Goal: Communication & Community: Answer question/provide support

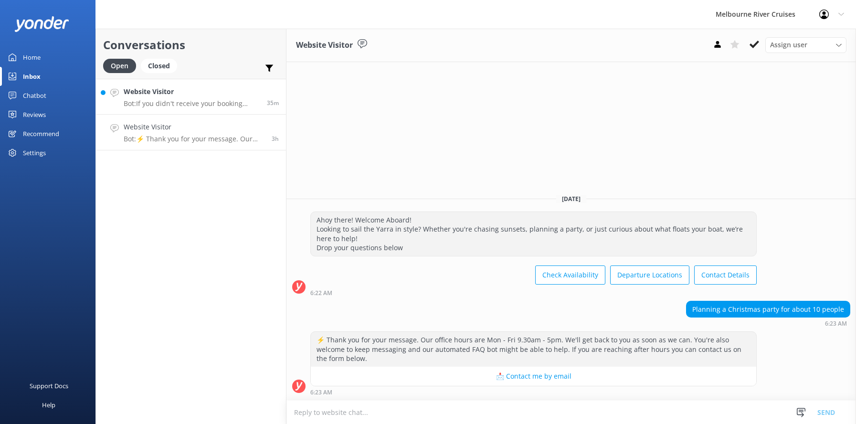
click at [158, 98] on div "Website Visitor Bot: If you didn't receive your booking confirmation, please co…" at bounding box center [192, 96] width 136 height 21
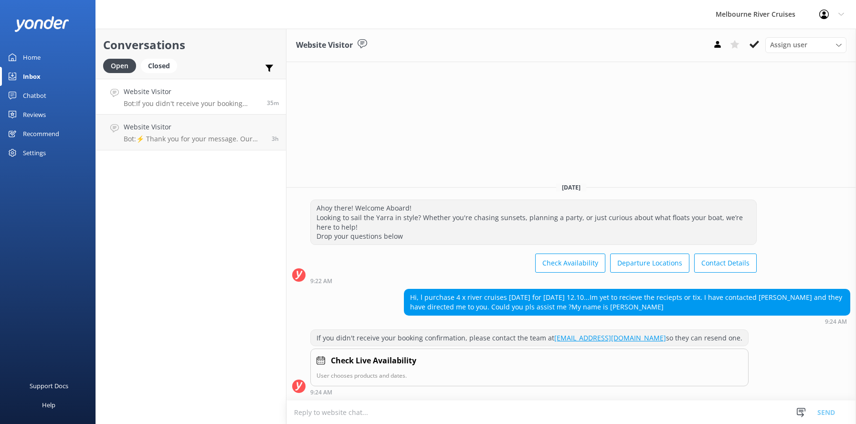
drag, startPoint x: 576, startPoint y: 308, endPoint x: 650, endPoint y: 303, distance: 74.2
click at [650, 303] on div "Hi, l purchase 4 x river cruises [DATE] for [DATE] 12.10...Im yet to recieve th…" at bounding box center [628, 301] width 446 height 25
click at [622, 314] on div "Hi, l purchase 4 x river cruises [DATE] for [DATE] 12.10...Im yet to recieve th…" at bounding box center [628, 301] width 446 height 25
drag, startPoint x: 603, startPoint y: 307, endPoint x: 644, endPoint y: 306, distance: 41.6
click at [658, 306] on div "Hi, l purchase 4 x river cruises [DATE] for [DATE] 12.10...Im yet to recieve th…" at bounding box center [628, 301] width 446 height 25
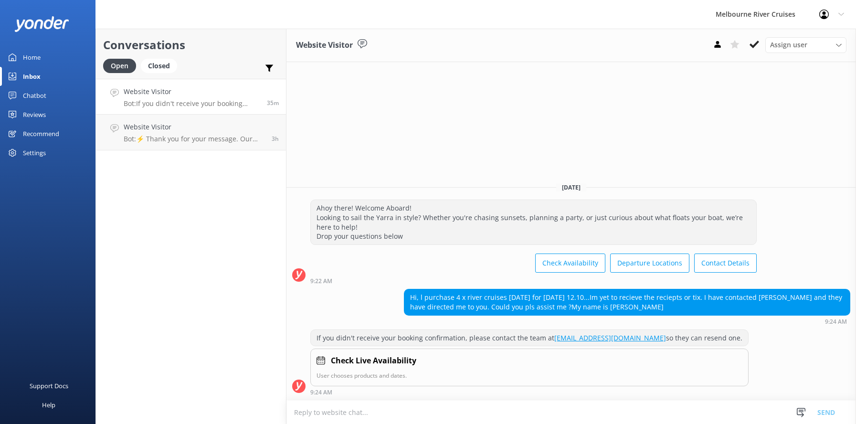
copy div "[PERSON_NAME]"
click at [319, 411] on textarea at bounding box center [572, 412] width 570 height 23
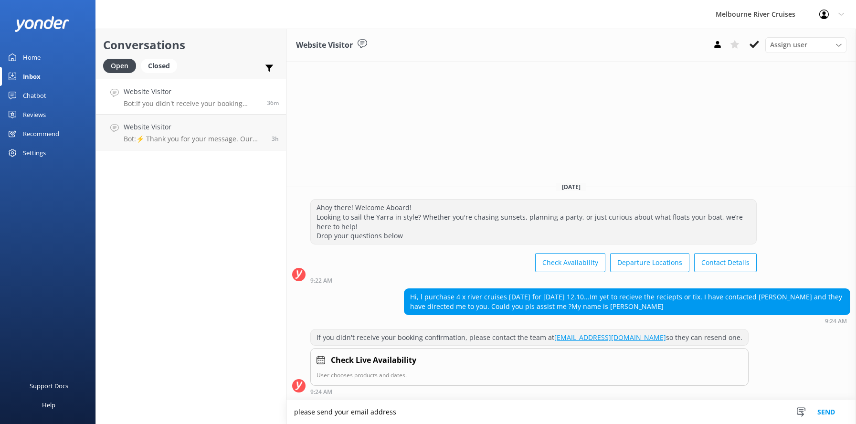
click at [295, 415] on textarea "please send your email address" at bounding box center [572, 412] width 570 height 24
type textarea "Hi, please send your email address"
click at [824, 413] on button "Send" at bounding box center [827, 412] width 36 height 24
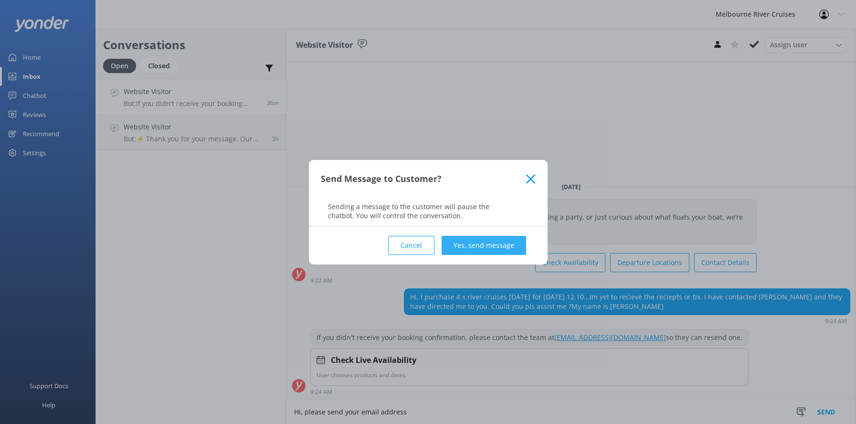
click at [463, 244] on button "Yes, send message" at bounding box center [484, 245] width 85 height 19
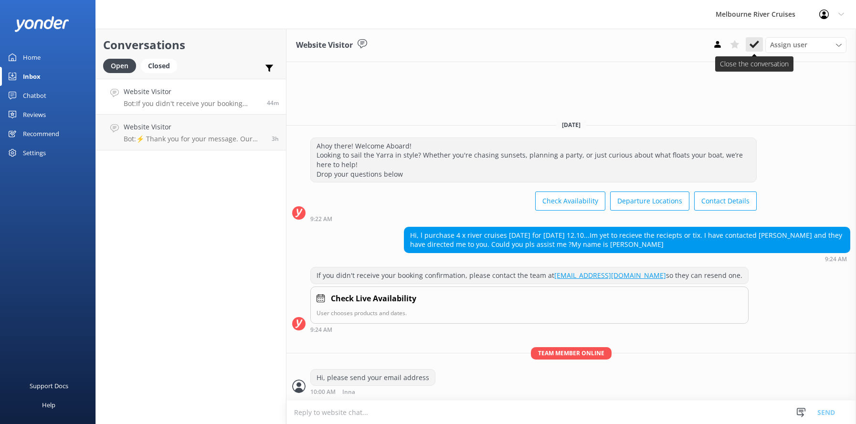
click at [754, 43] on icon at bounding box center [755, 45] width 10 height 10
